Goal: Task Accomplishment & Management: Manage account settings

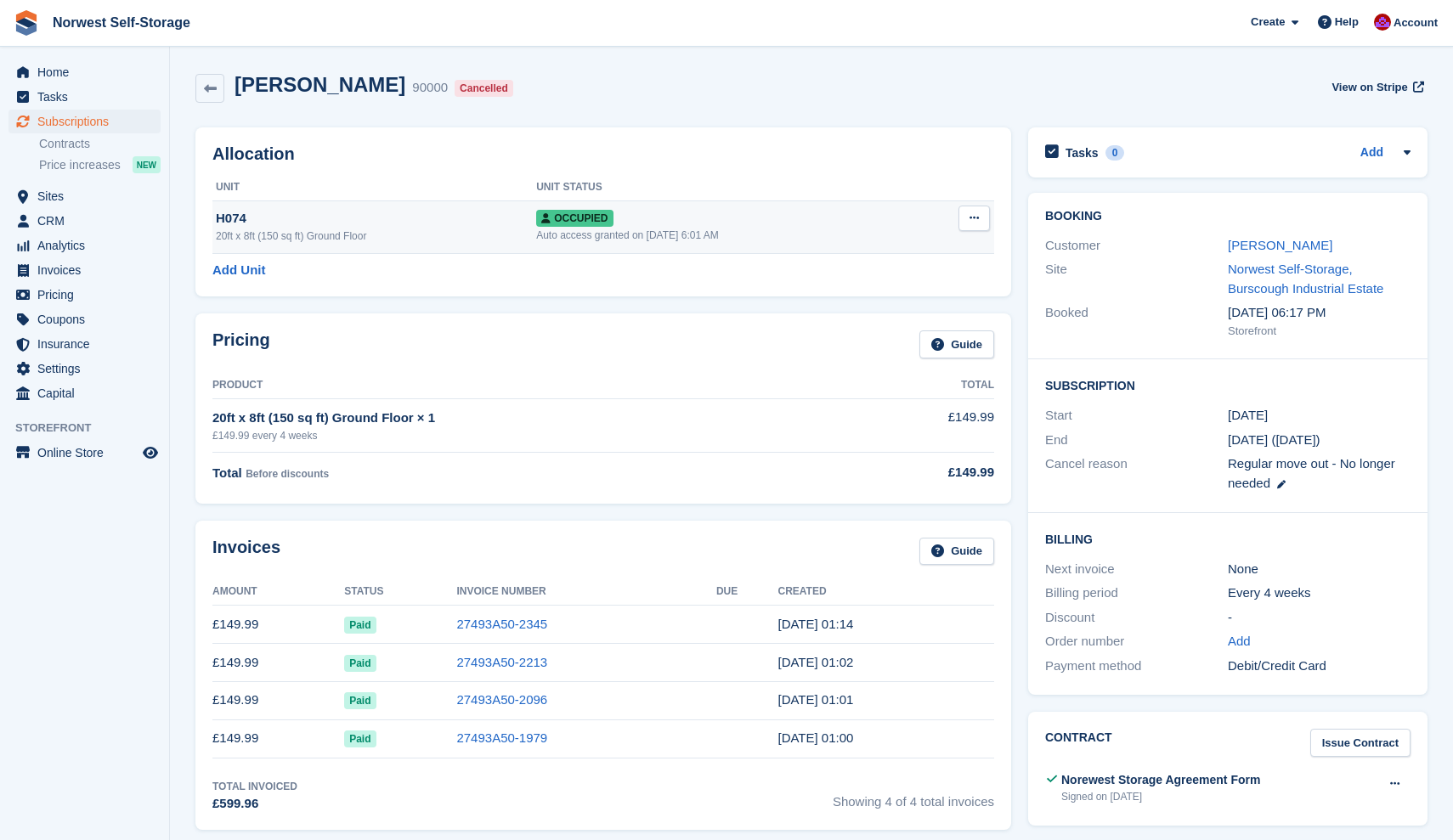
click at [974, 216] on icon at bounding box center [974, 217] width 10 height 11
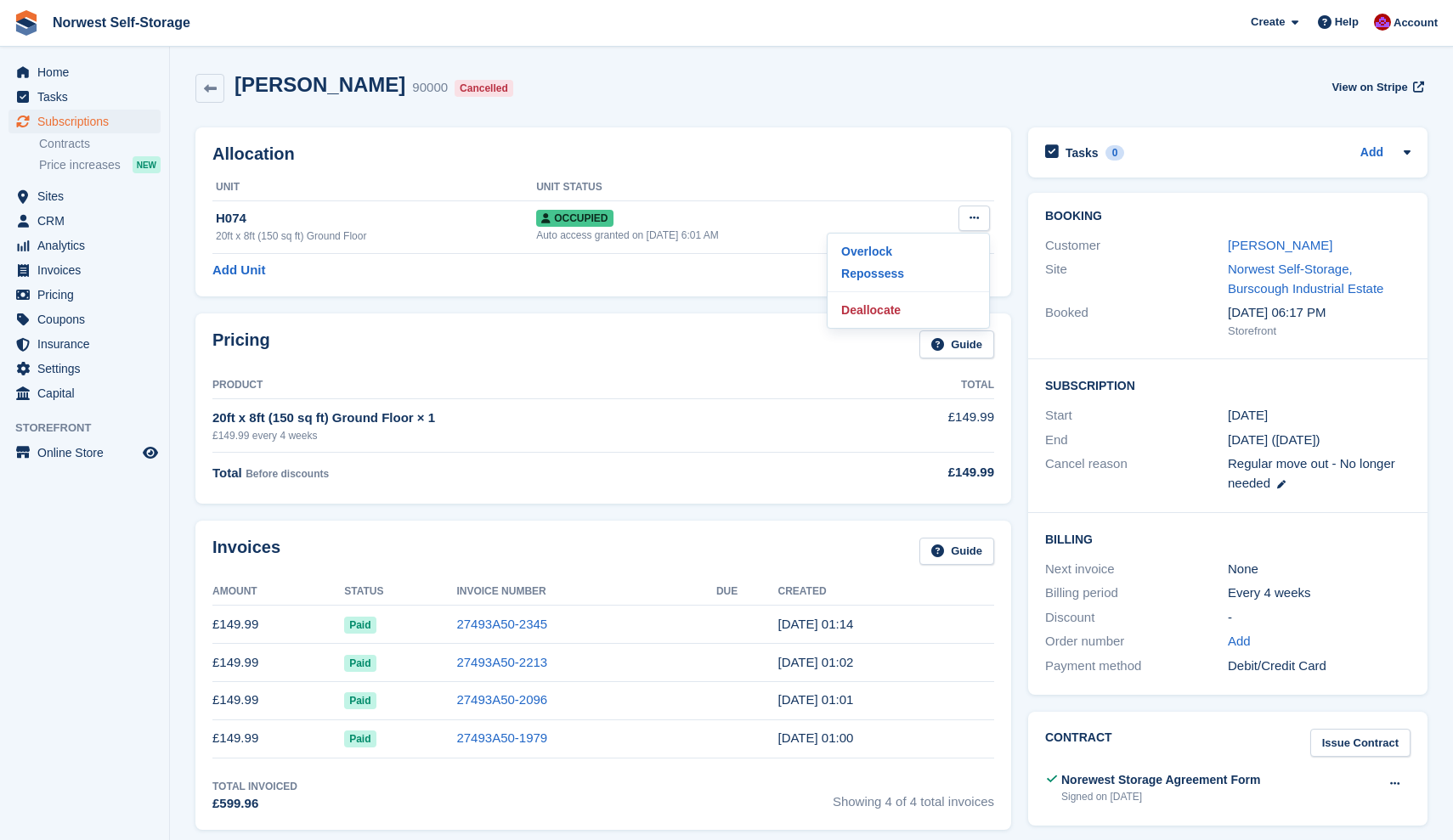
click at [723, 153] on h2 "Allocation" at bounding box center [603, 154] width 781 height 19
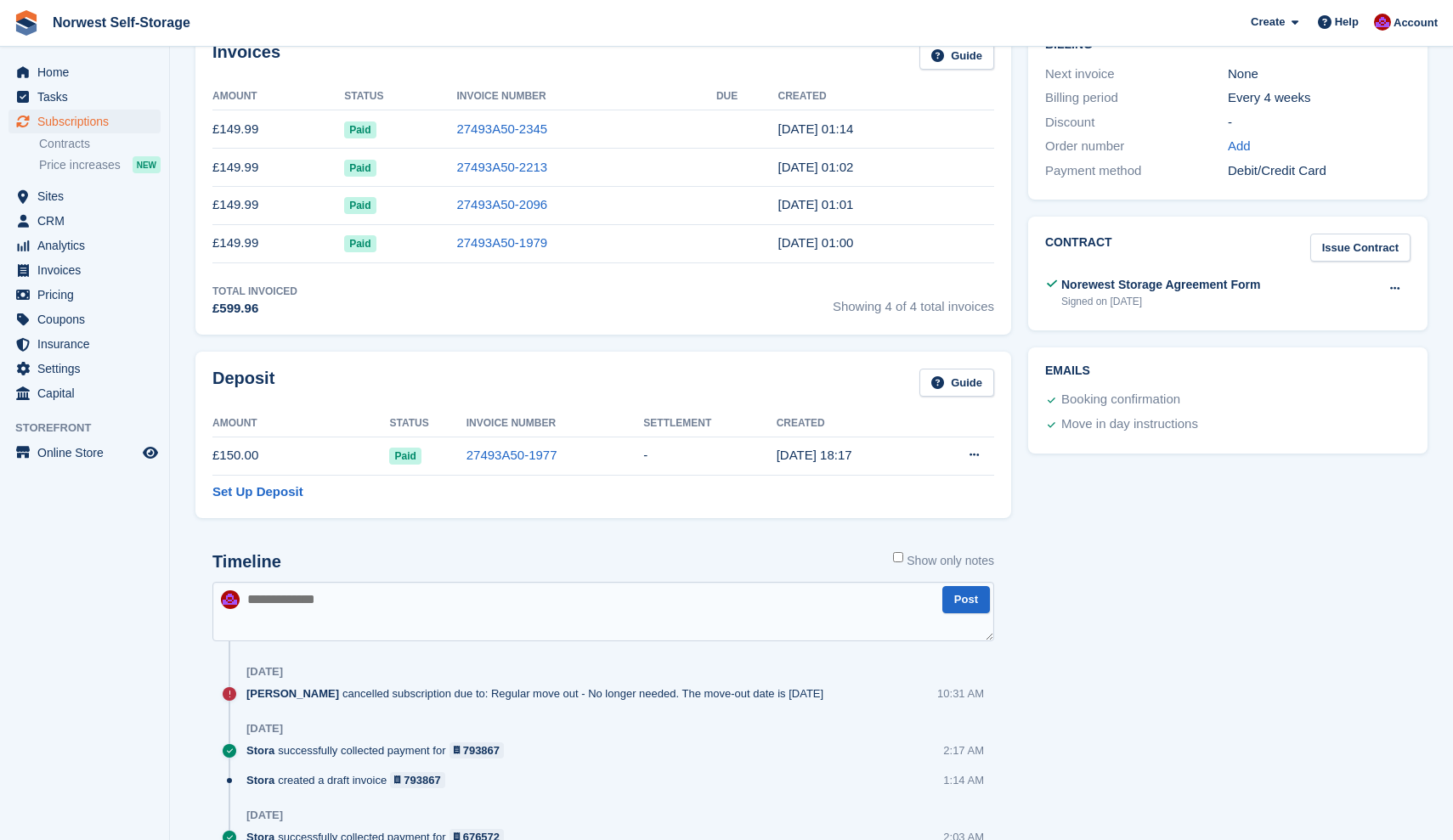
scroll to position [641, 0]
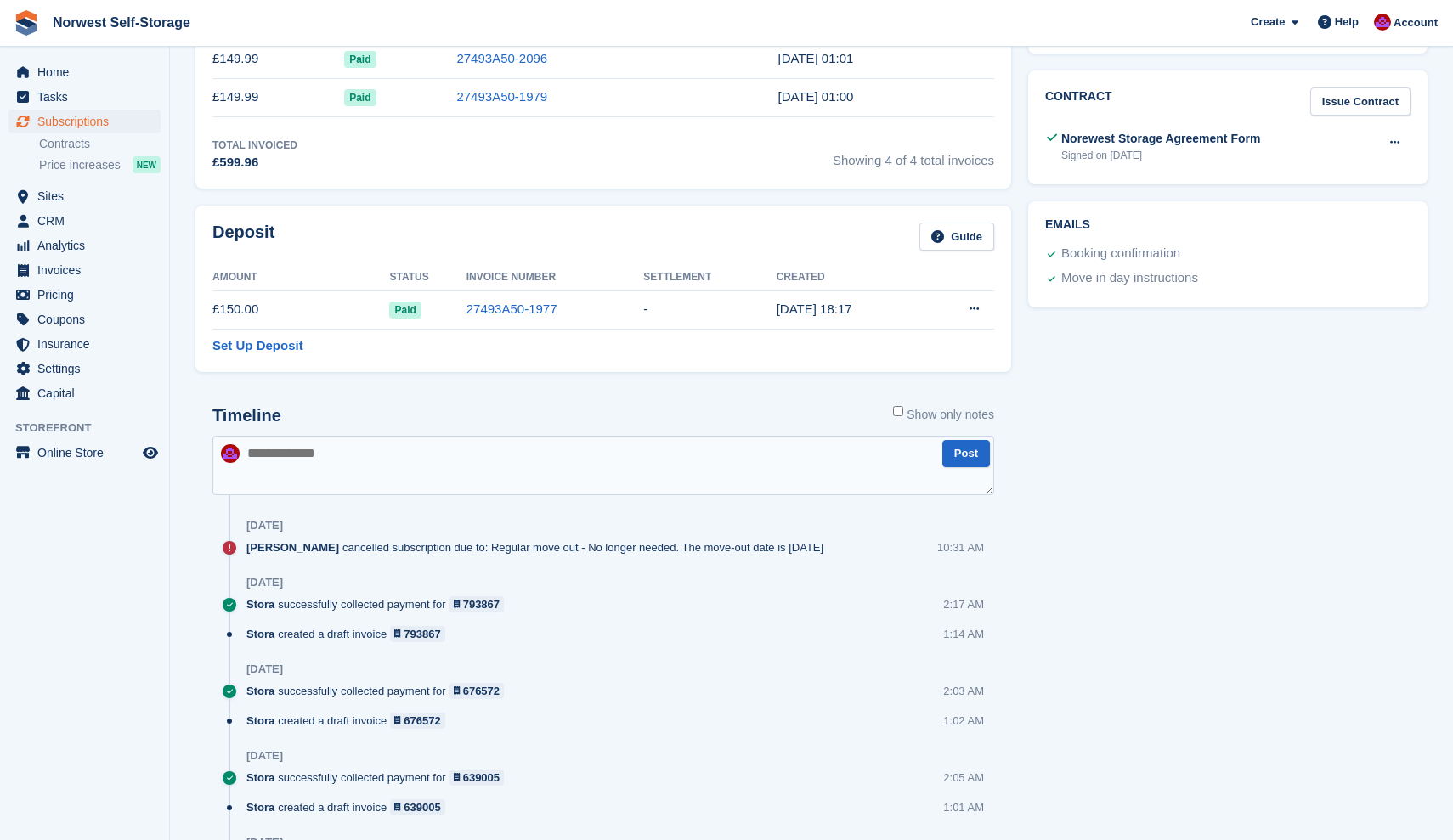
click at [321, 463] on textarea at bounding box center [603, 466] width 781 height 60
type textarea "****"
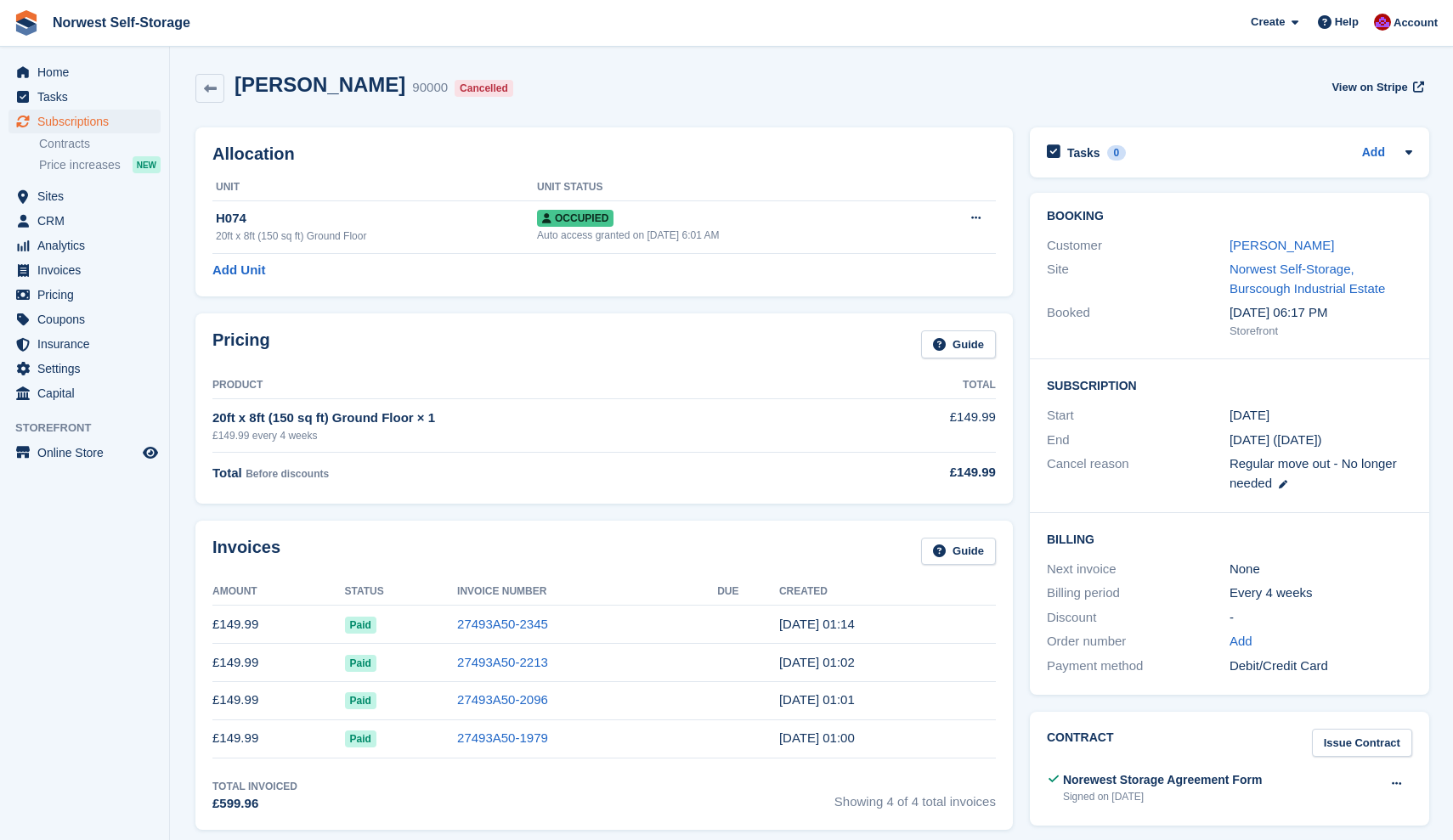
scroll to position [0, 0]
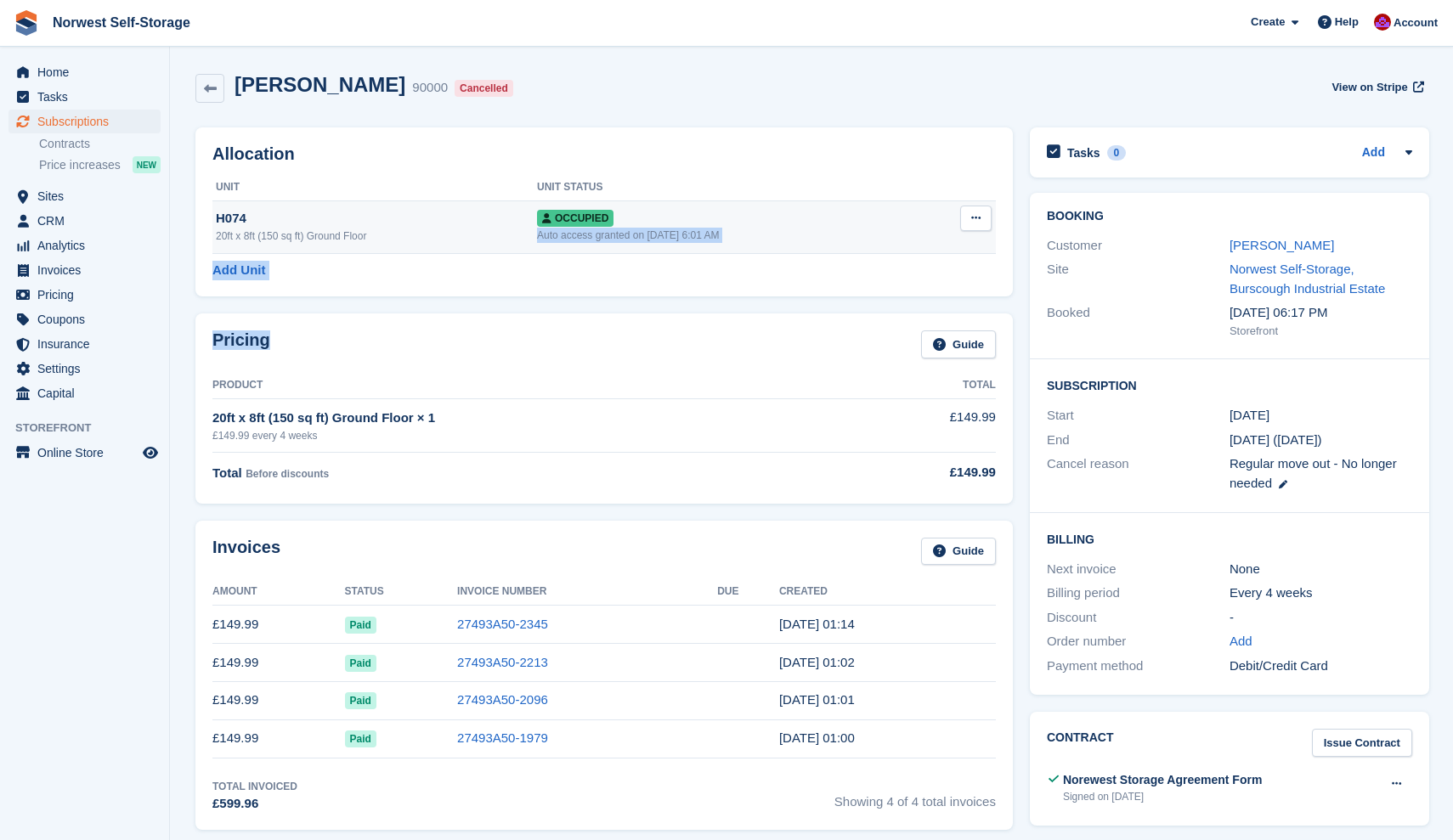
drag, startPoint x: 280, startPoint y: 329, endPoint x: 792, endPoint y: 212, distance: 525.2
click at [1082, 154] on h2 "Tasks" at bounding box center [1083, 153] width 33 height 15
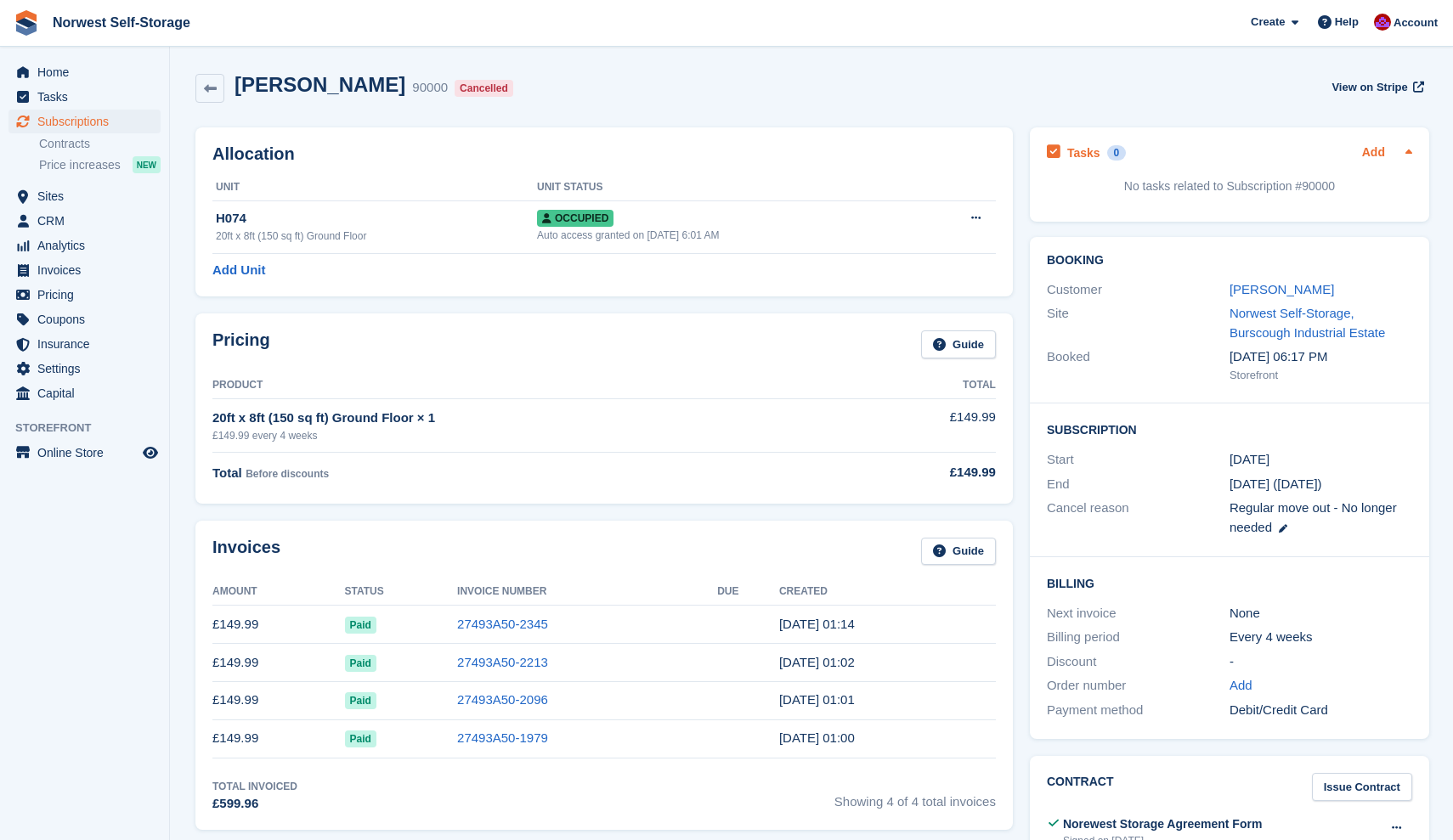
click at [1371, 149] on link "Add" at bounding box center [1374, 153] width 23 height 19
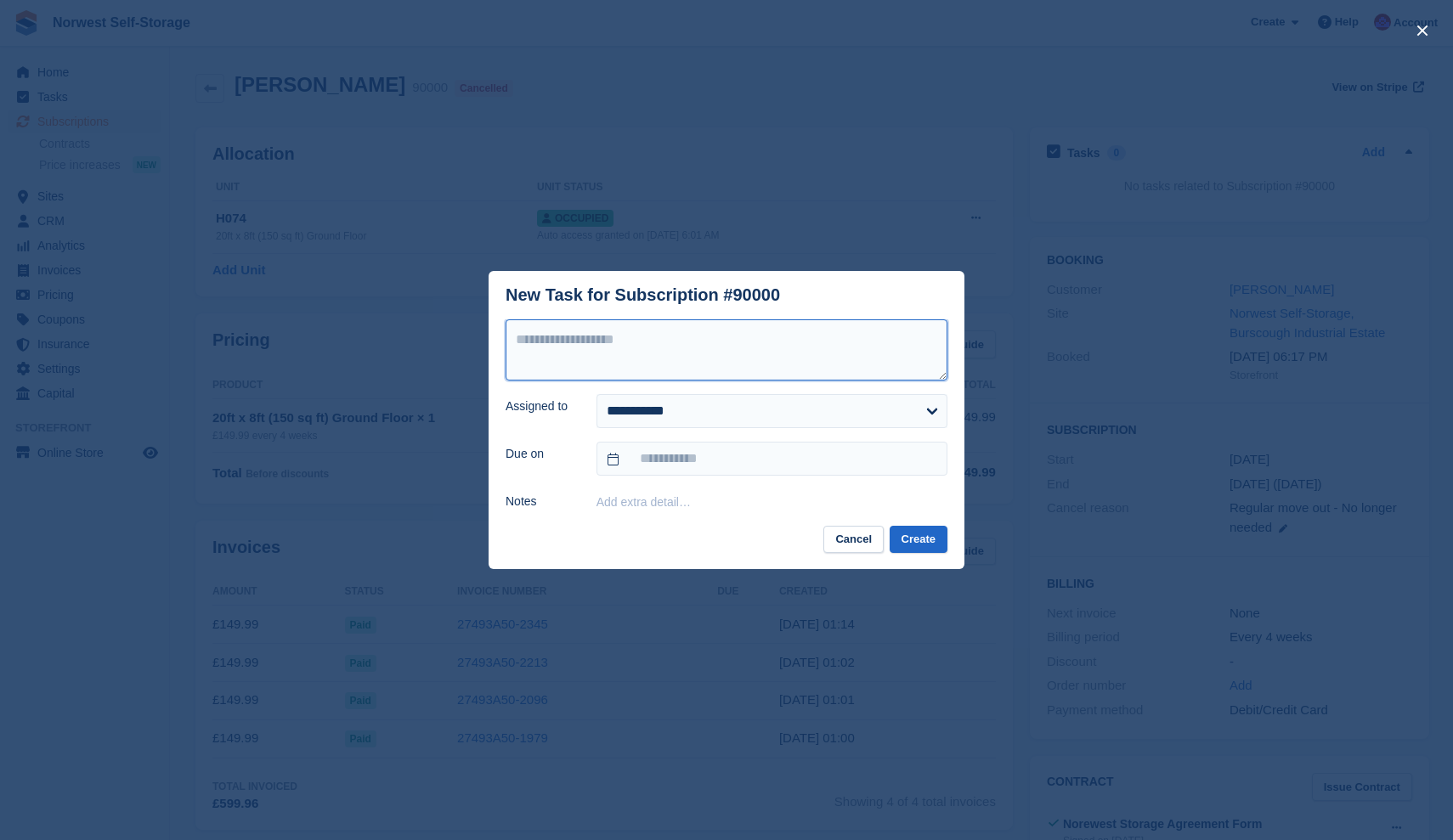
click at [674, 352] on textarea at bounding box center [726, 349] width 442 height 61
type textarea "****"
click at [918, 542] on button "Create" at bounding box center [918, 539] width 58 height 28
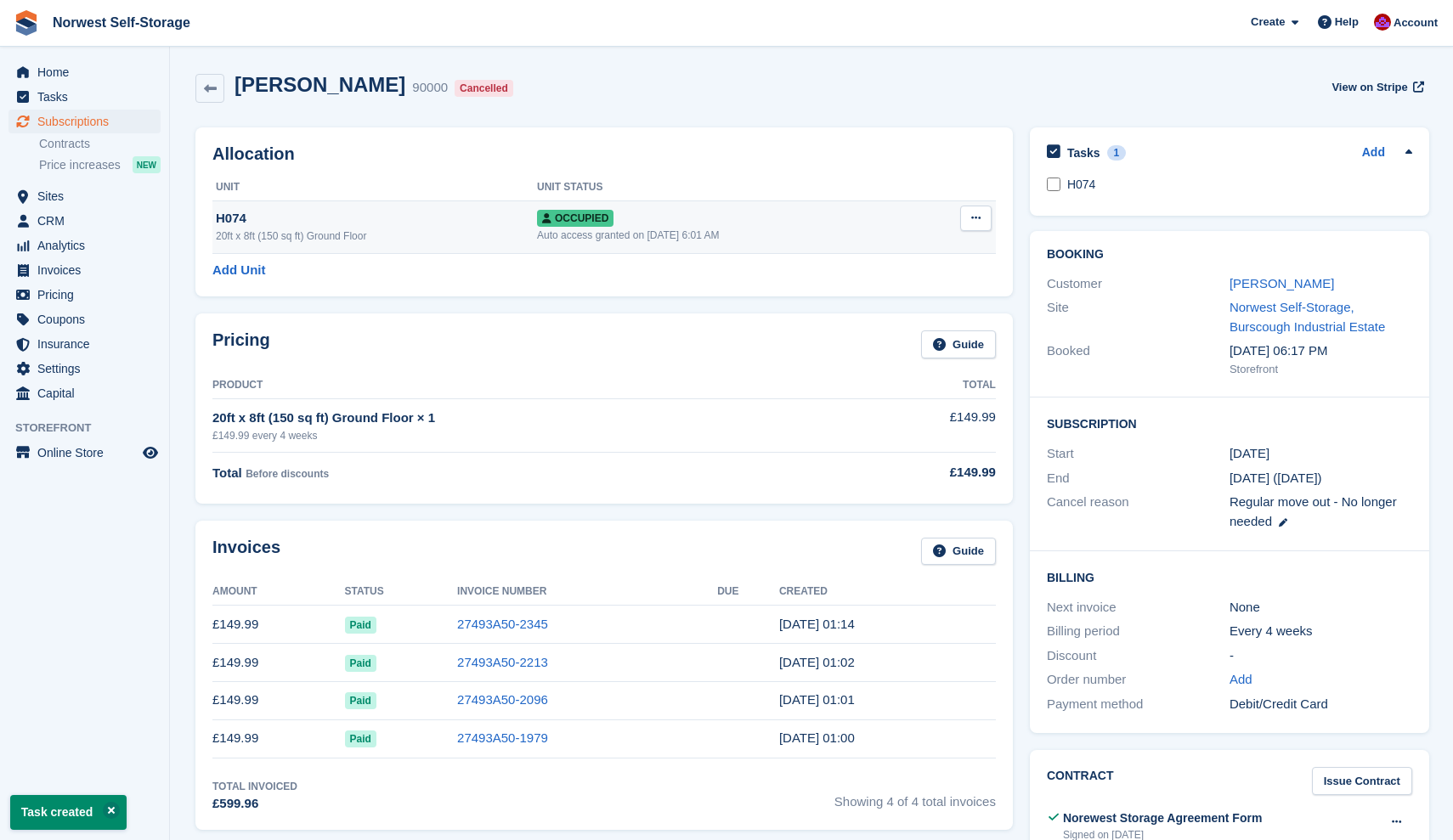
click at [974, 215] on icon at bounding box center [976, 217] width 10 height 11
click at [867, 307] on p "Deallocate" at bounding box center [910, 310] width 148 height 22
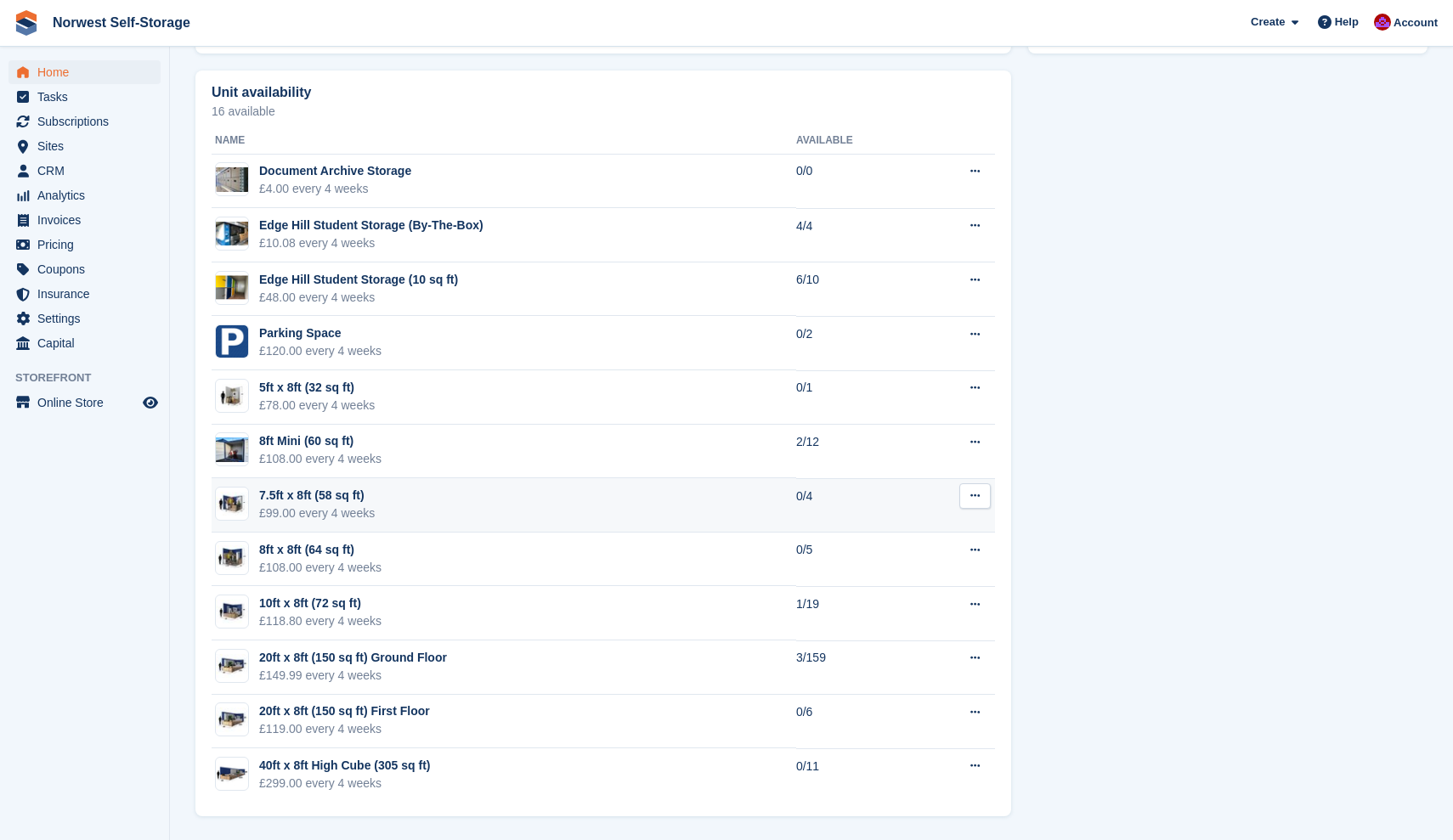
scroll to position [947, 0]
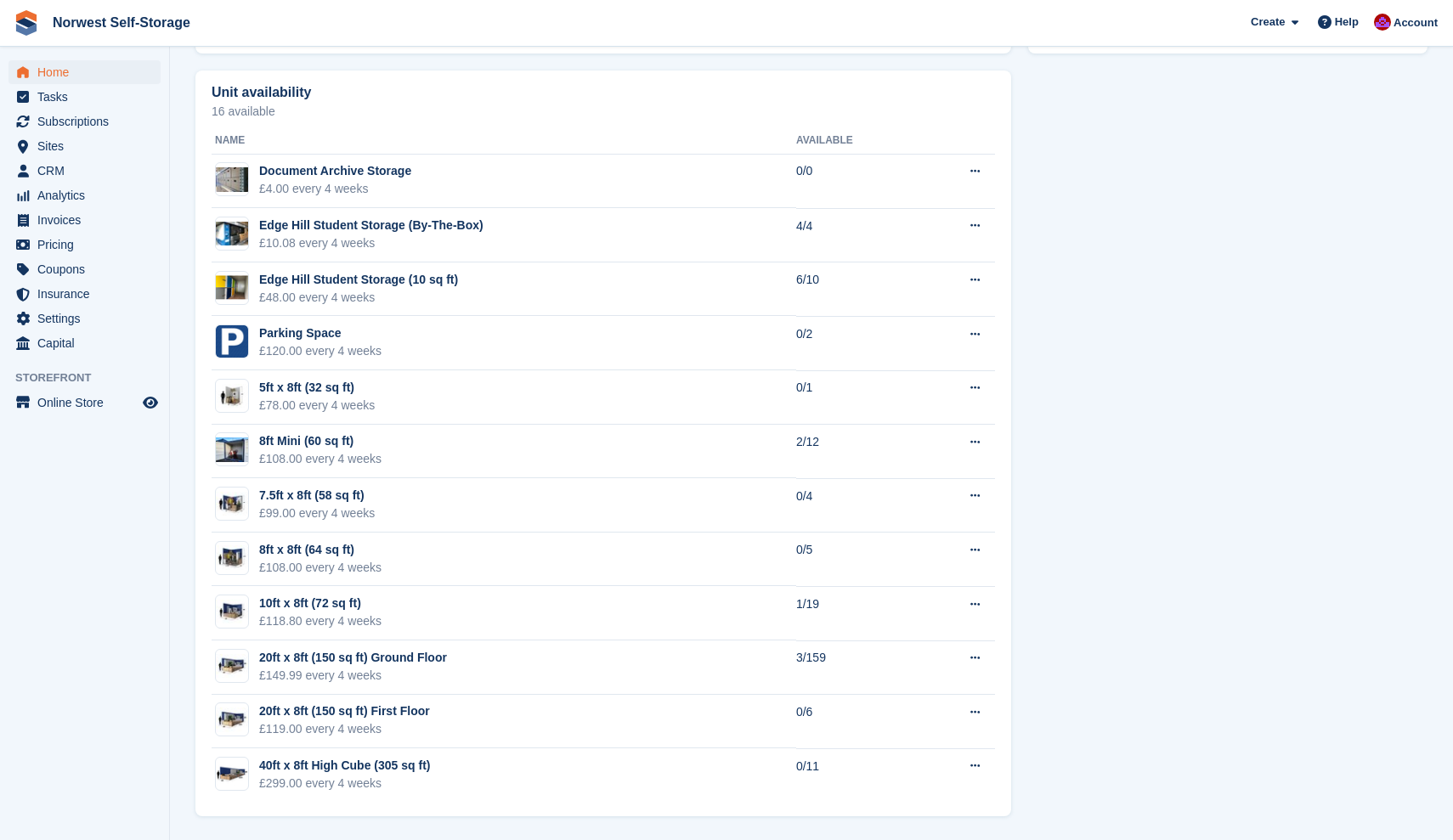
click at [54, 68] on span "Home" at bounding box center [89, 72] width 102 height 24
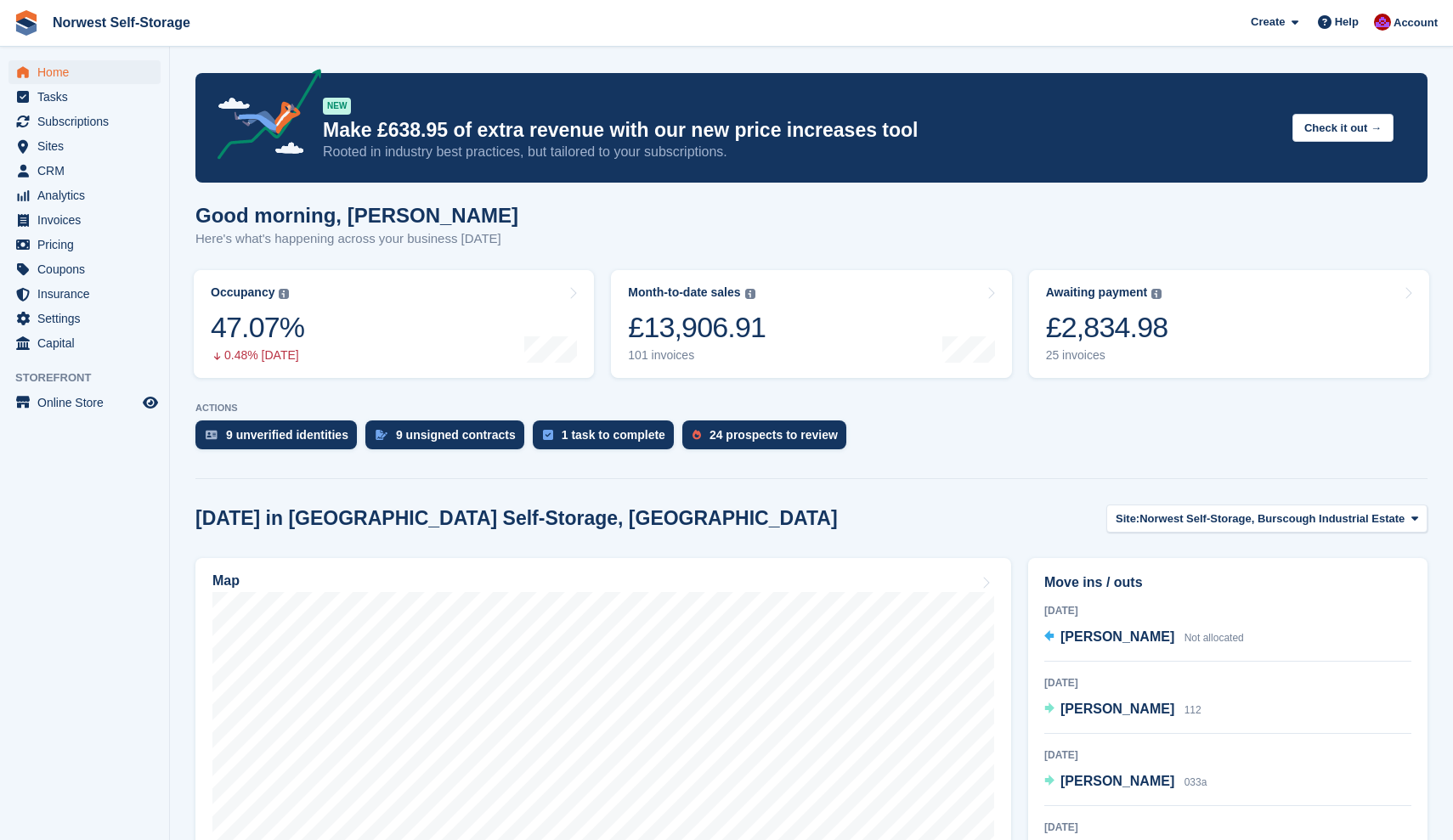
scroll to position [0, 0]
